Goal: Use online tool/utility: Utilize a website feature to perform a specific function

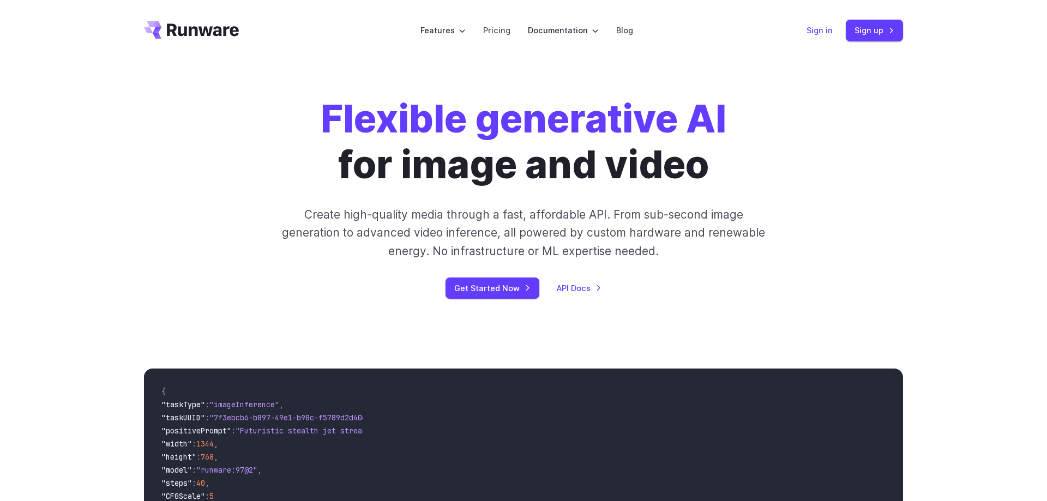
click at [821, 27] on link "Sign in" at bounding box center [820, 30] width 26 height 13
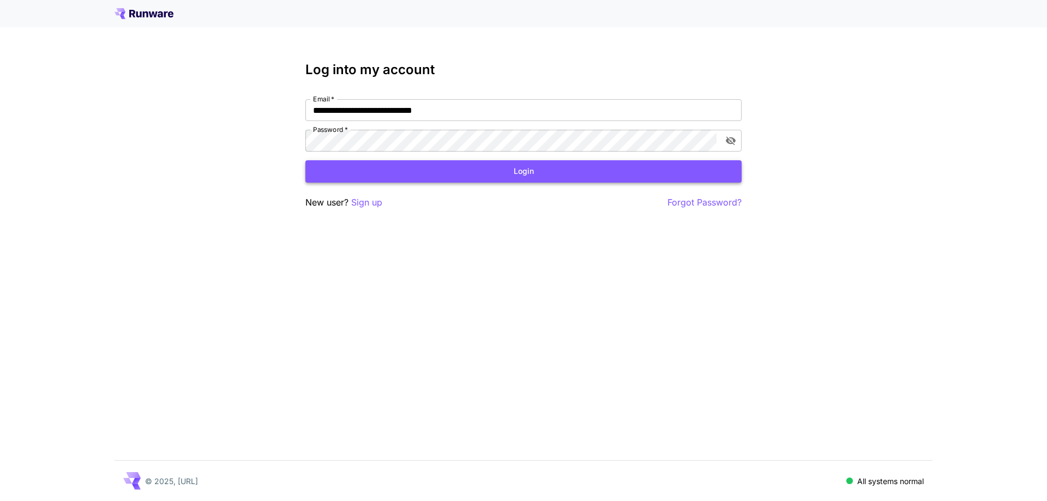
click at [489, 173] on button "Login" at bounding box center [523, 171] width 436 height 22
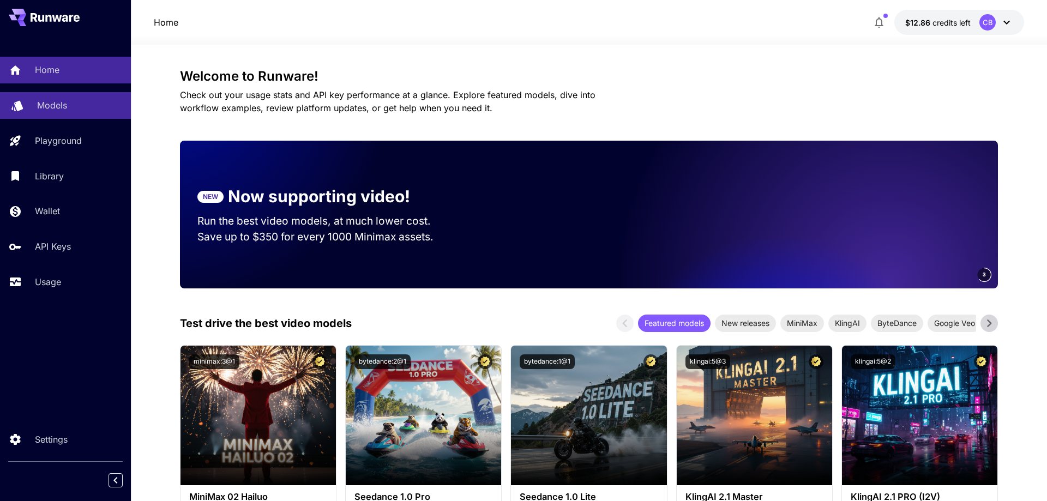
click at [68, 111] on div "Models" at bounding box center [79, 105] width 85 height 13
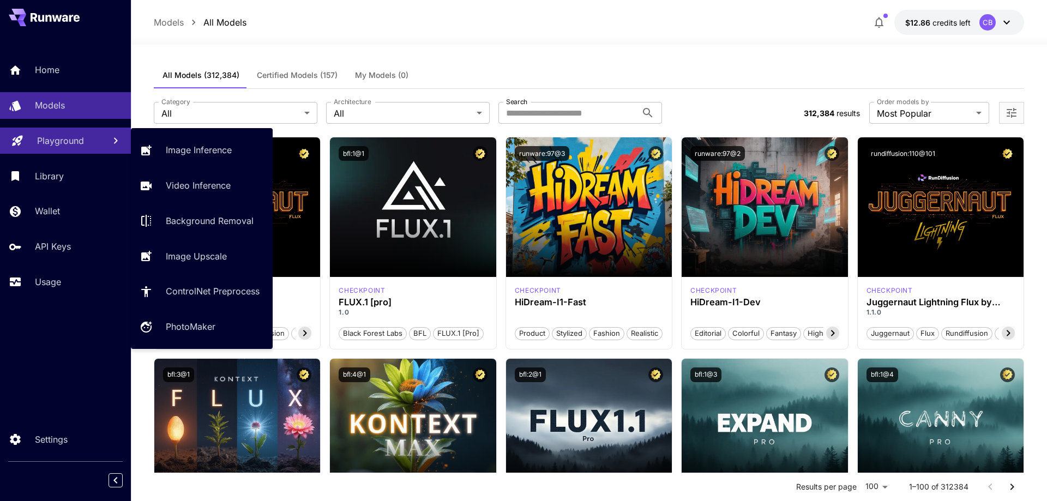
click at [65, 140] on p "Playground" at bounding box center [60, 140] width 47 height 13
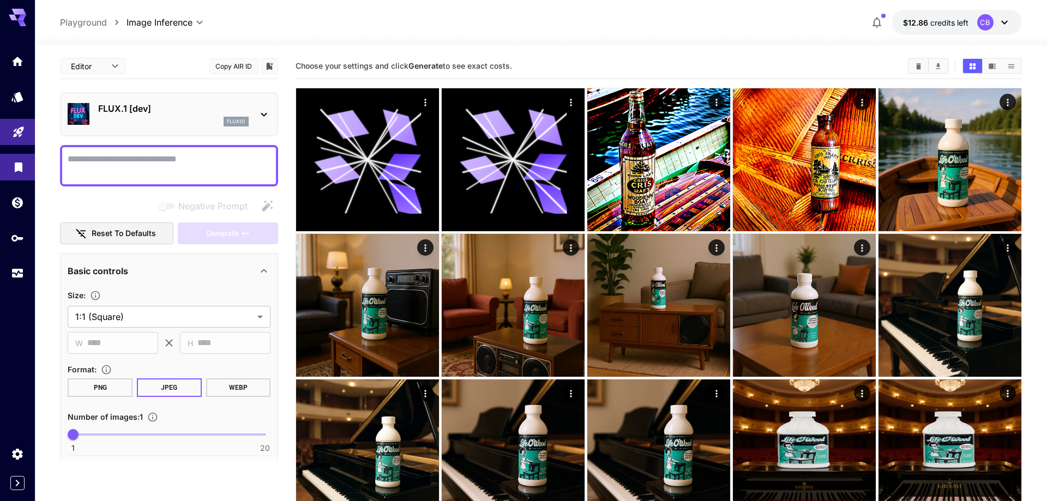
click at [27, 164] on link at bounding box center [17, 167] width 35 height 27
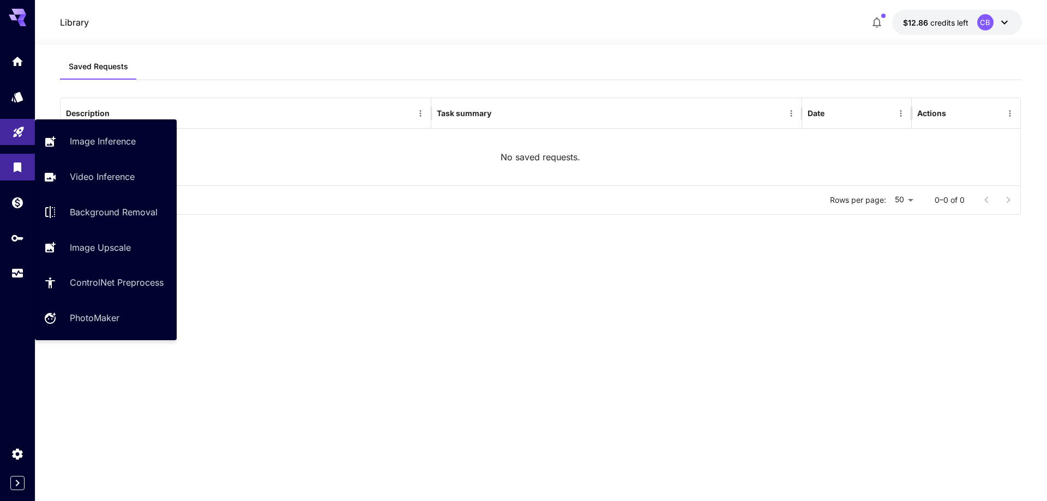
click at [22, 133] on icon "Playground" at bounding box center [18, 128] width 13 height 13
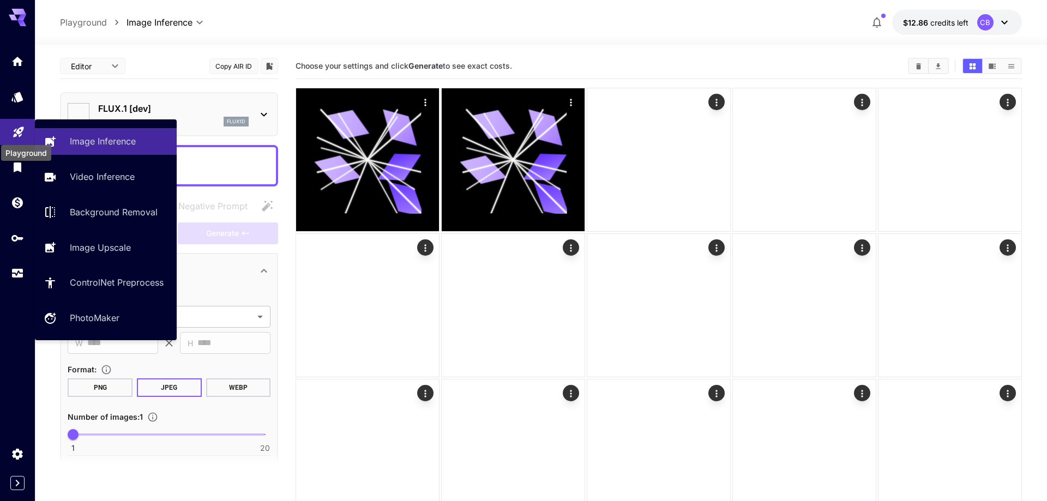
type input "**********"
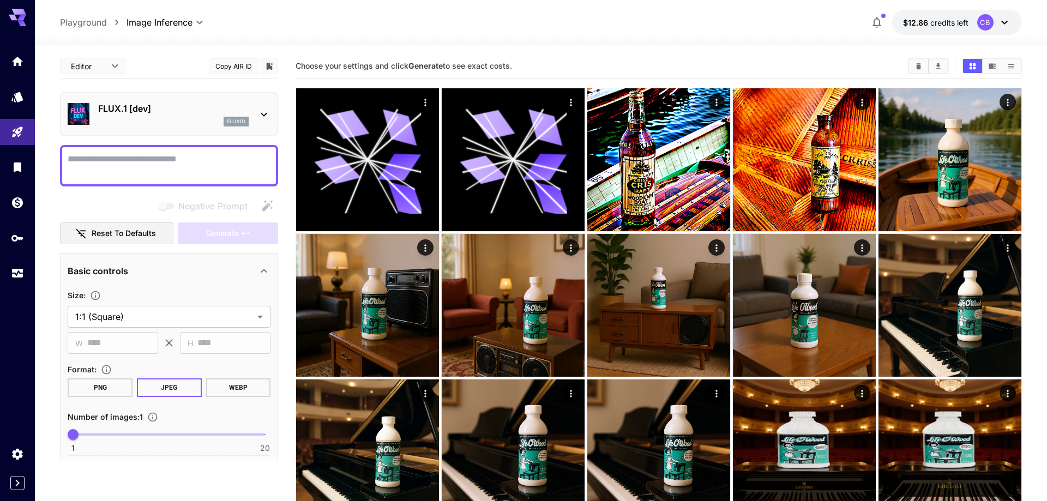
click at [265, 113] on icon at bounding box center [263, 114] width 13 height 13
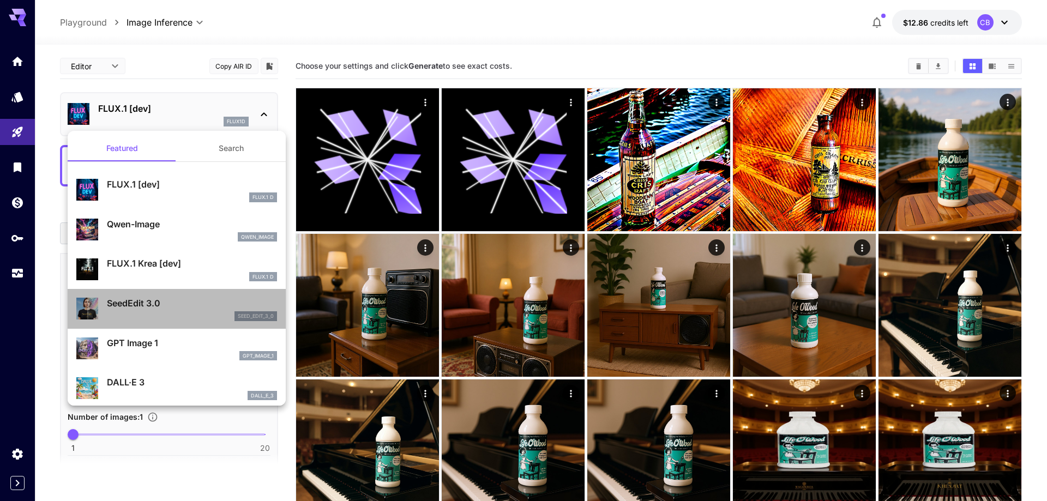
click at [152, 300] on p "SeedEdit 3.0" at bounding box center [192, 303] width 170 height 13
type input "***"
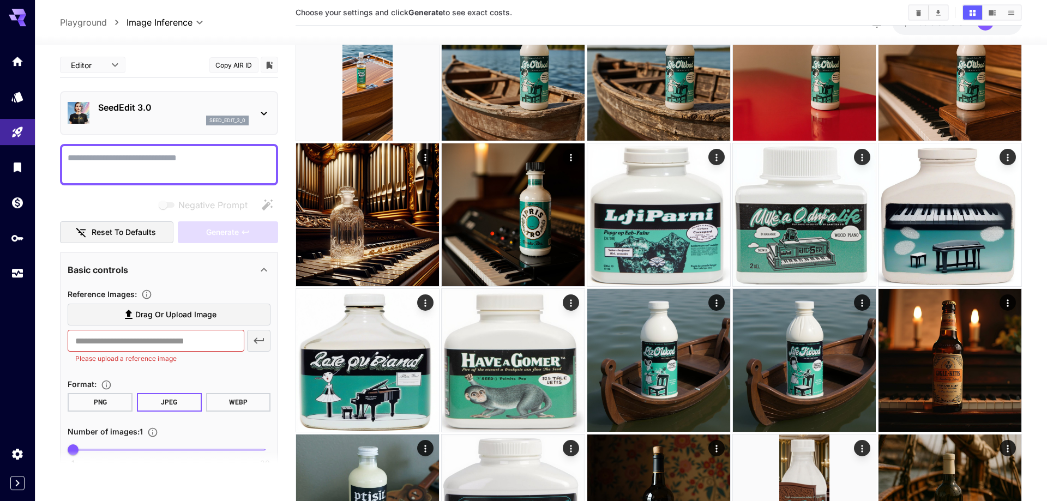
scroll to position [1, 0]
click at [169, 314] on span "Drag or upload image" at bounding box center [175, 315] width 81 height 14
click at [0, 0] on input "Drag or upload image" at bounding box center [0, 0] width 0 height 0
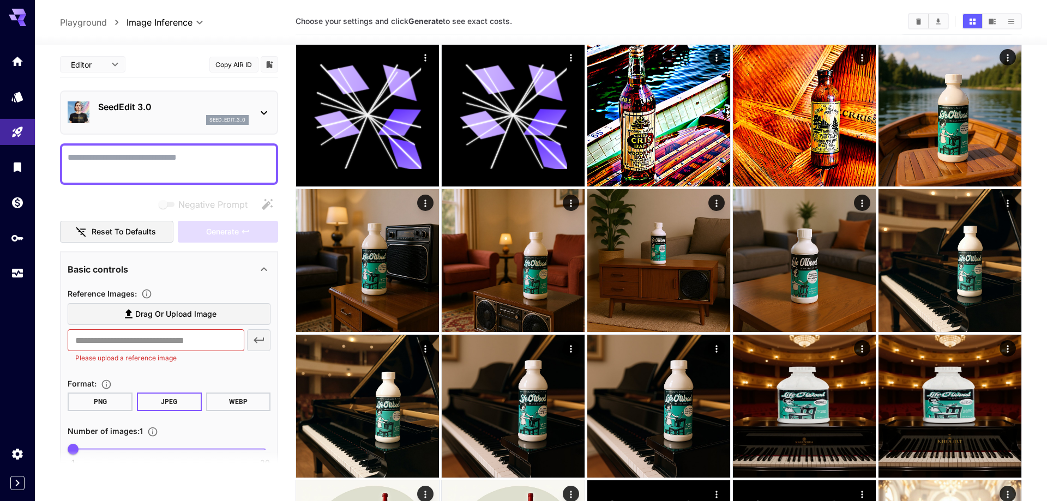
scroll to position [0, 0]
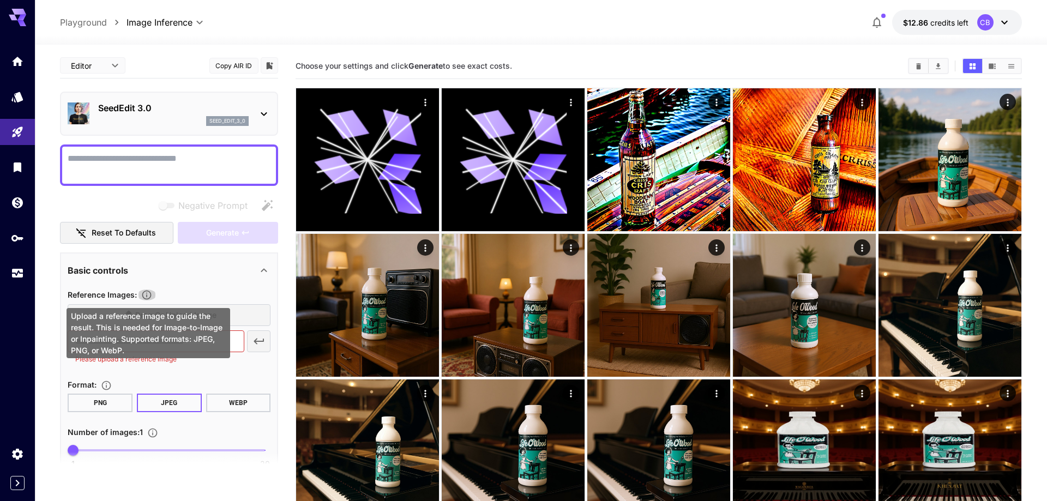
click at [148, 296] on icon "Upload a reference image to guide the result. This is needed for Image-to-Image…" at bounding box center [146, 295] width 11 height 11
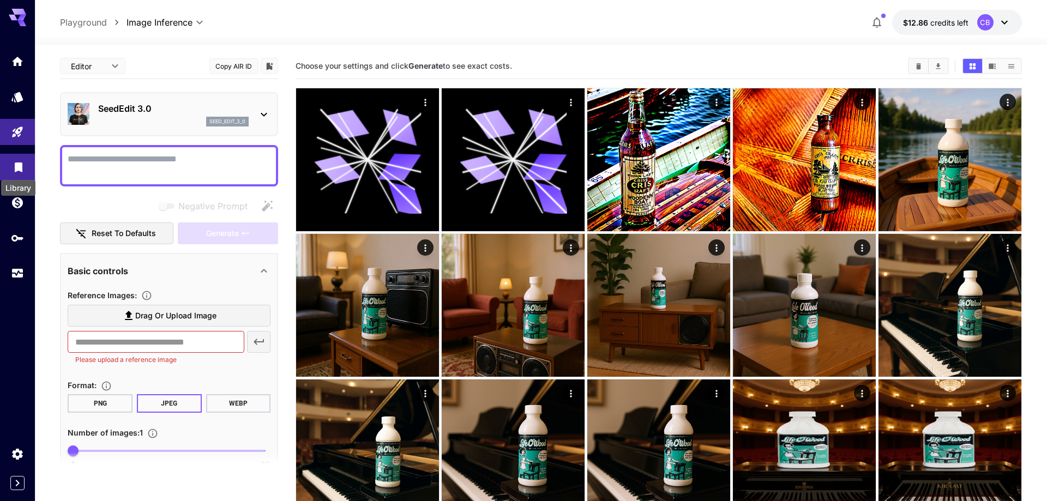
click at [20, 167] on icon "Library" at bounding box center [19, 164] width 8 height 10
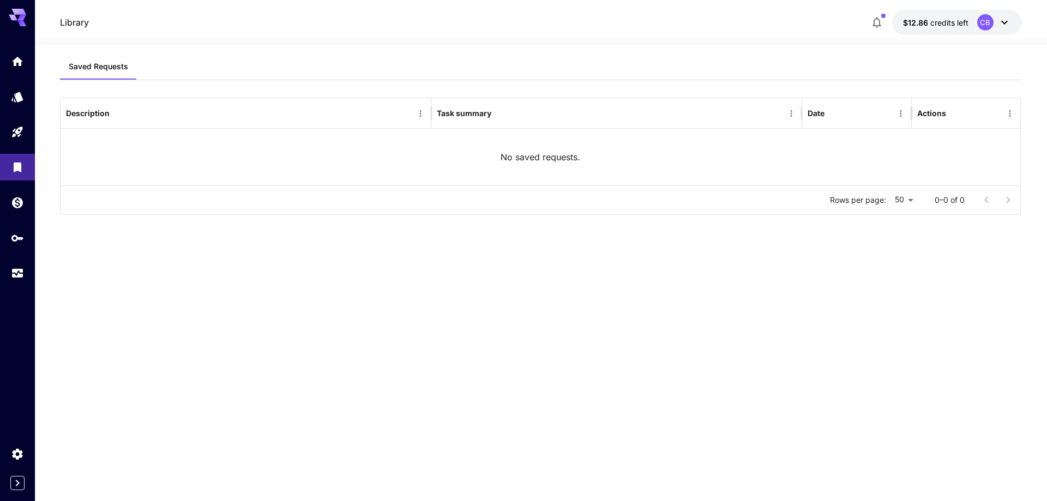
click at [341, 155] on div "No saved requests." at bounding box center [540, 157] width 959 height 57
click at [14, 176] on link at bounding box center [17, 167] width 35 height 27
click at [17, 204] on icon "Wallet" at bounding box center [18, 199] width 13 height 13
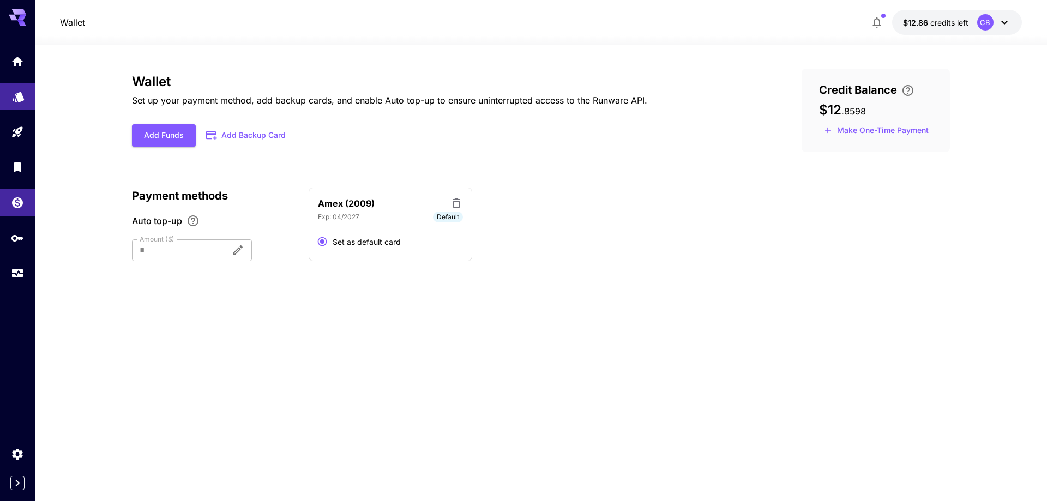
click at [20, 103] on link at bounding box center [17, 96] width 35 height 27
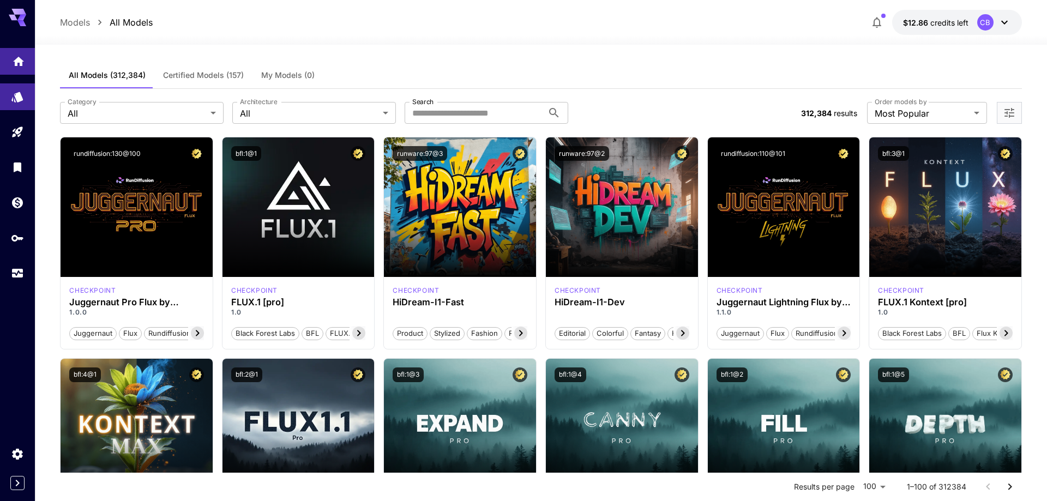
click at [10, 59] on link at bounding box center [17, 61] width 35 height 27
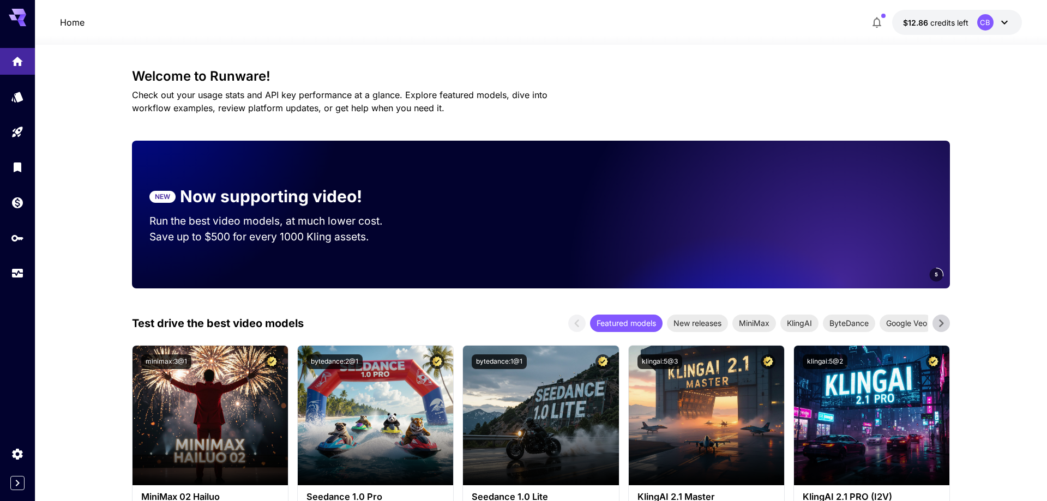
click at [1006, 22] on icon at bounding box center [1004, 23] width 7 height 4
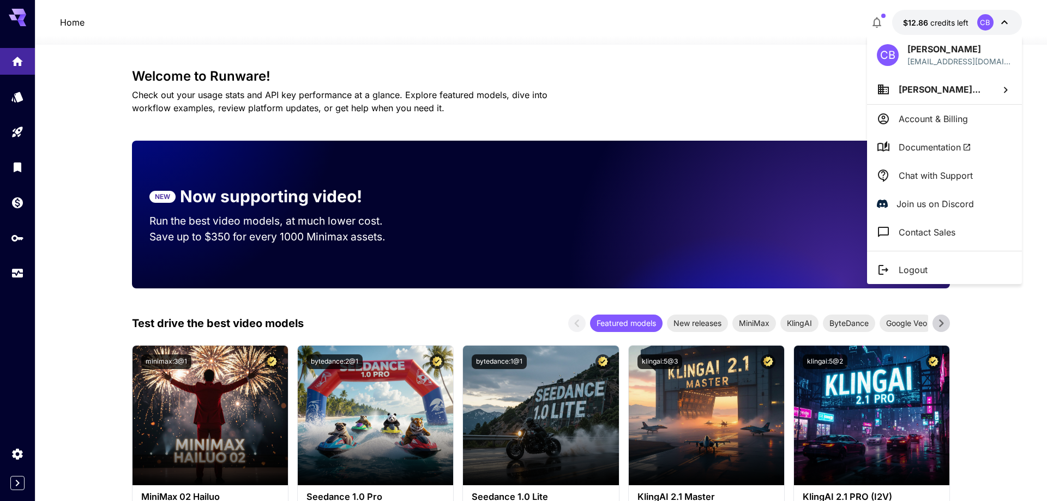
click at [15, 134] on div at bounding box center [523, 250] width 1047 height 501
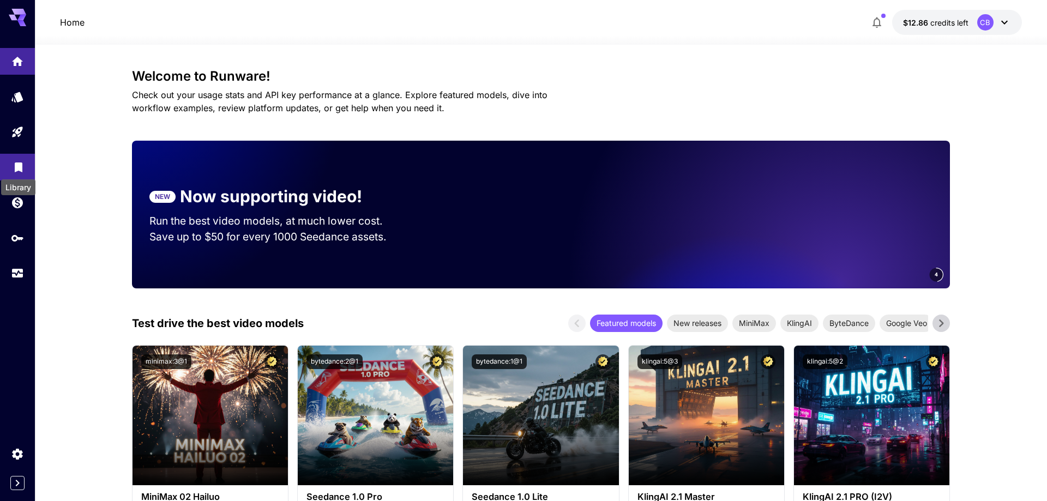
click at [21, 165] on icon "Library" at bounding box center [19, 164] width 8 height 10
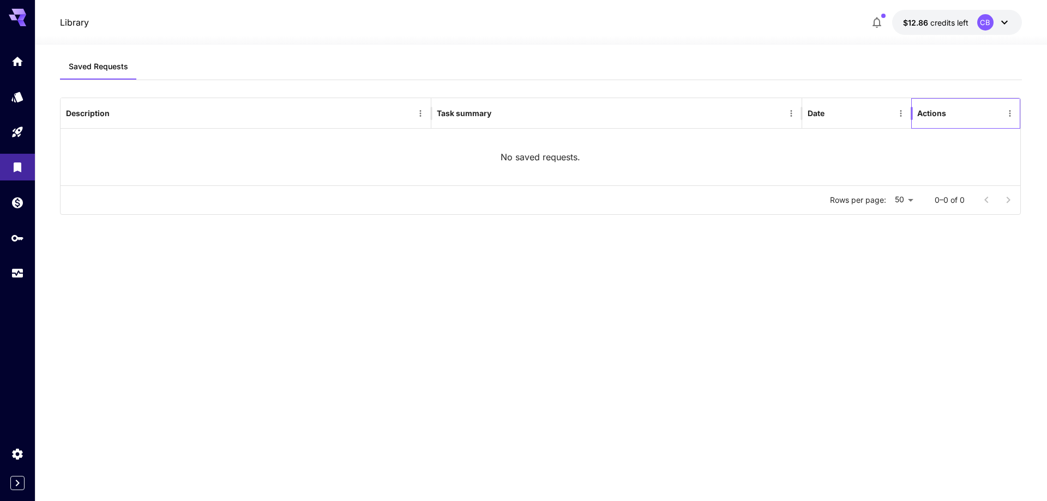
click at [938, 116] on div "Actions" at bounding box center [931, 113] width 29 height 9
click at [1008, 111] on icon "Menu" at bounding box center [1010, 114] width 10 height 10
click at [21, 95] on icon "Models" at bounding box center [18, 93] width 11 height 10
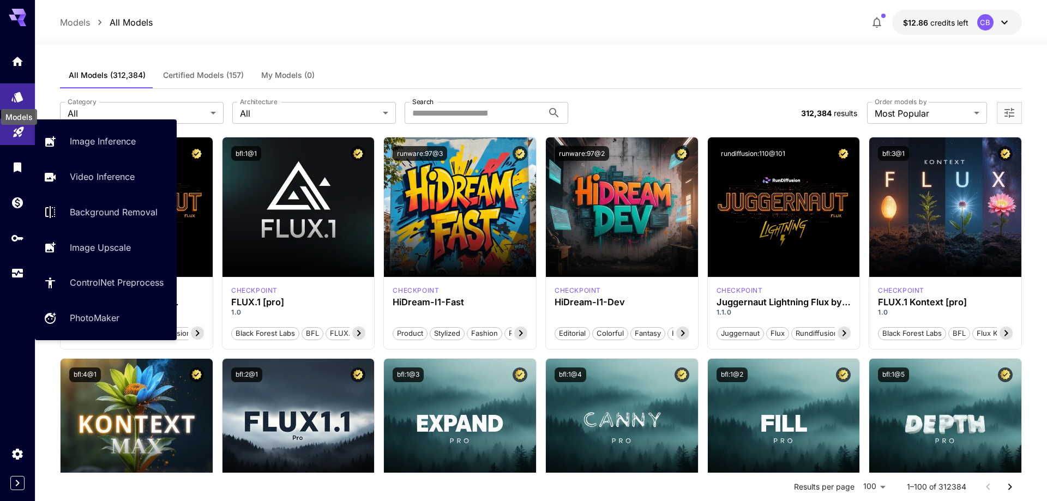
click at [21, 129] on icon "Playground" at bounding box center [18, 129] width 10 height 10
